Goal: Information Seeking & Learning: Learn about a topic

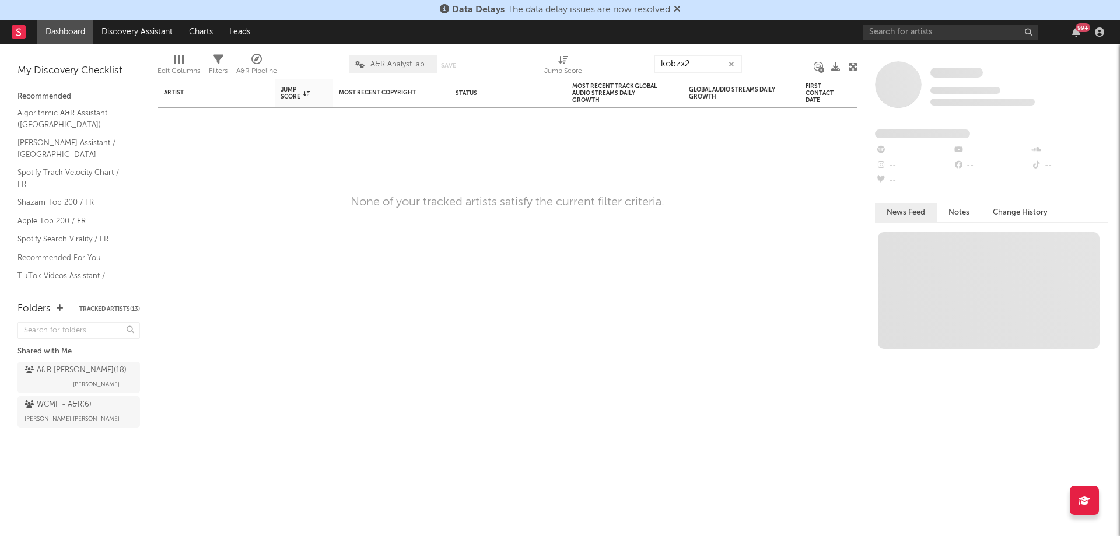
type input "kobzx2"
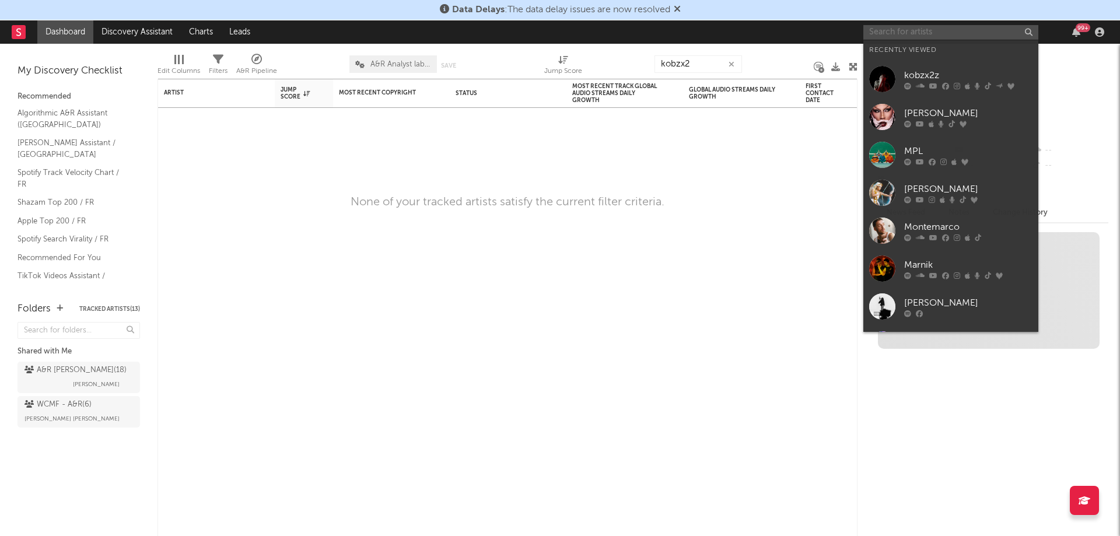
click at [948, 31] on input "text" at bounding box center [950, 32] width 175 height 15
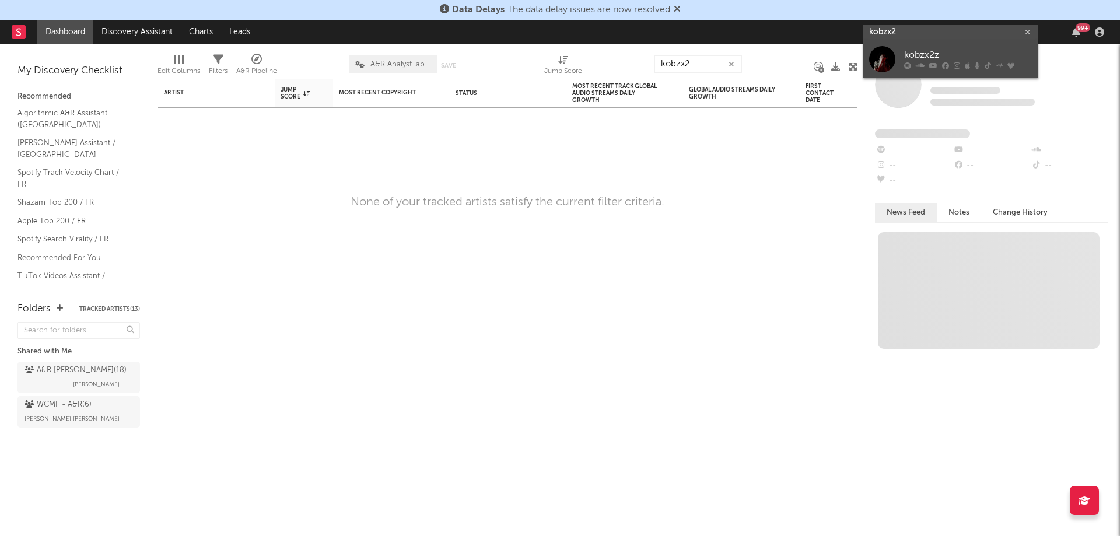
type input "kobzx2"
click at [922, 48] on link "kobzx2z" at bounding box center [950, 59] width 175 height 38
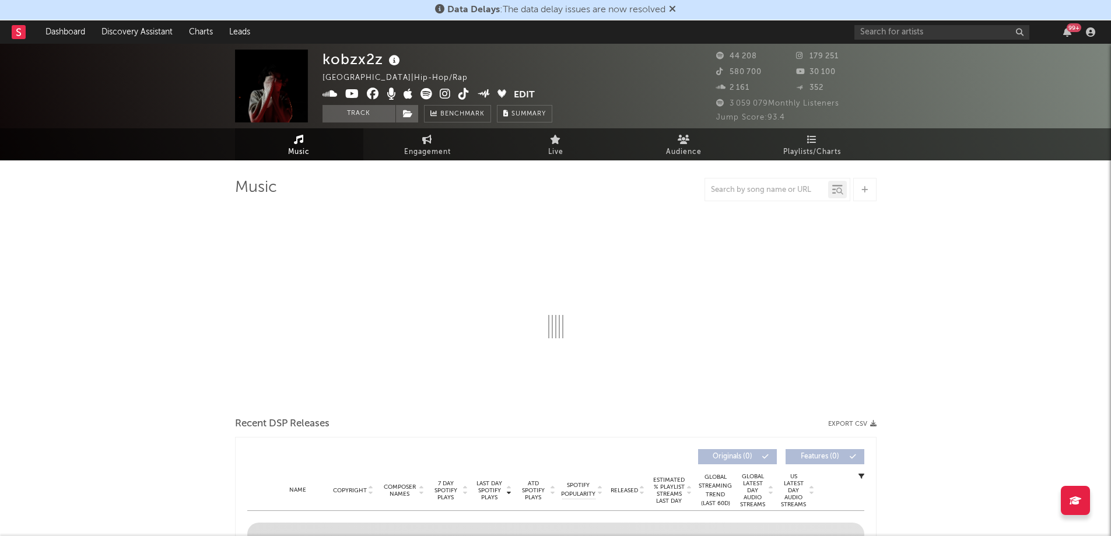
select select "6m"
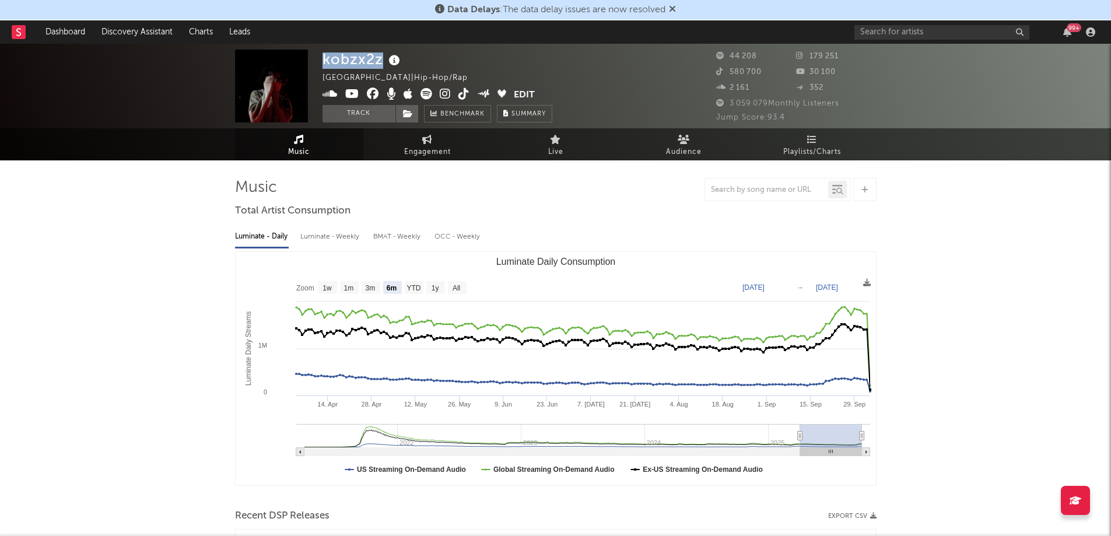
drag, startPoint x: 382, startPoint y: 57, endPoint x: 325, endPoint y: 59, distance: 56.6
click at [325, 59] on div "kobzx2z" at bounding box center [363, 59] width 80 height 19
copy div "kobzx2z"
